Goal: Navigation & Orientation: Find specific page/section

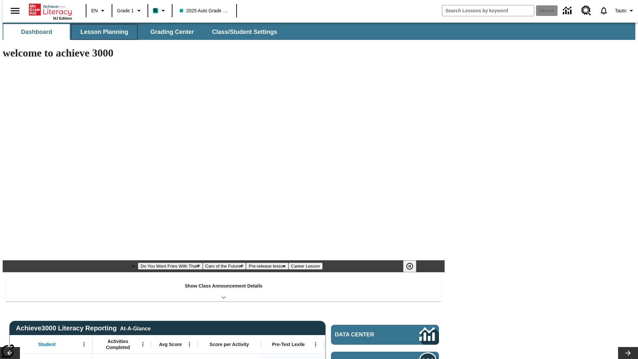
click at [102, 32] on span "Lesson Planning" at bounding box center [104, 32] width 48 height 8
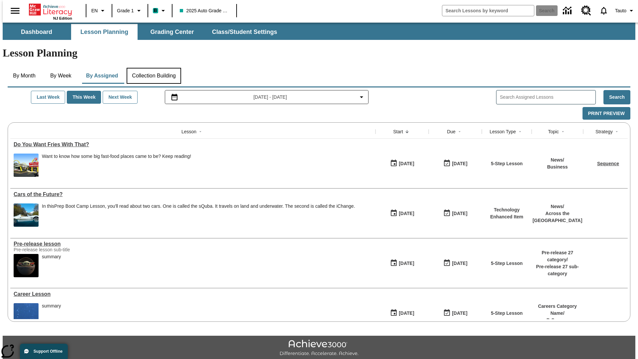
click at [154, 68] on button "Collection Building" at bounding box center [154, 76] width 55 height 16
